Goal: Task Accomplishment & Management: Manage account settings

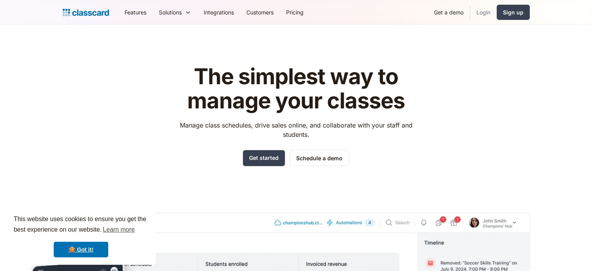
click at [488, 17] on link "Login" at bounding box center [483, 13] width 26 height 18
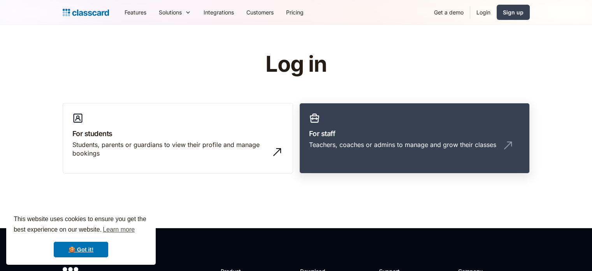
click at [343, 146] on div "Teachers, coaches or admins to manage and grow their classes" at bounding box center [402, 144] width 187 height 9
